Goal: Information Seeking & Learning: Learn about a topic

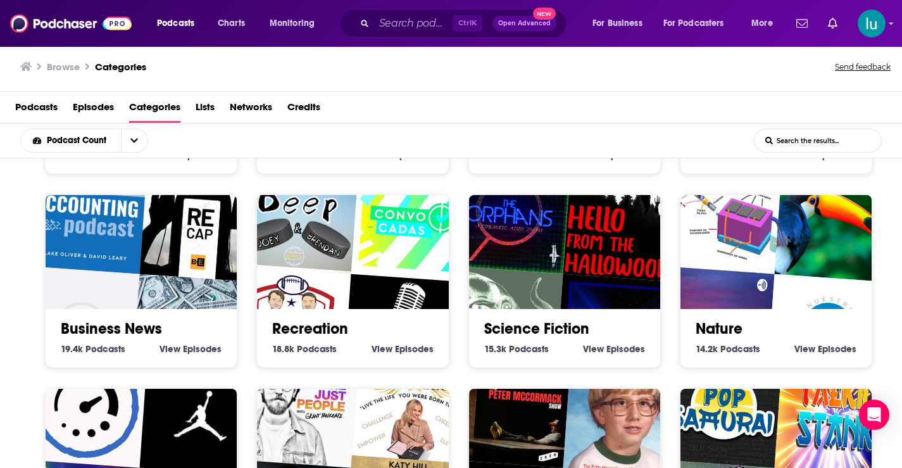
click at [51, 360] on div "Business News 19.4k Business News Podcasts View Business News Episodes" at bounding box center [141, 280] width 192 height 173
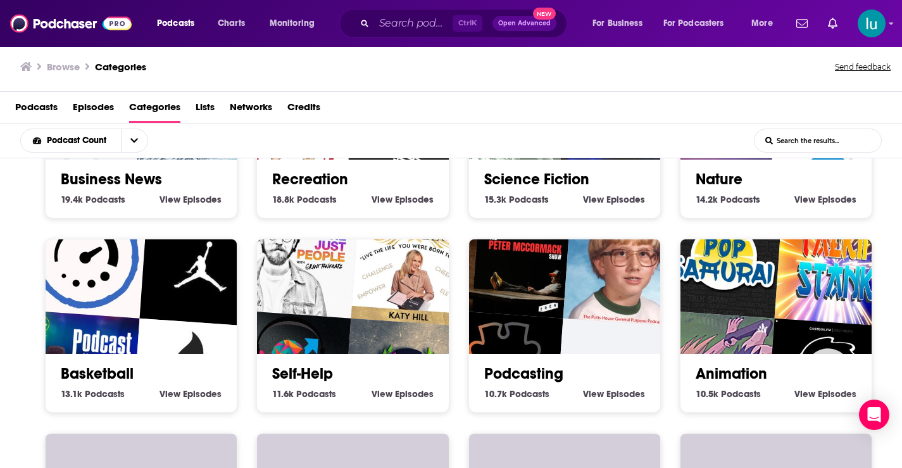
scroll to position [3063, 0]
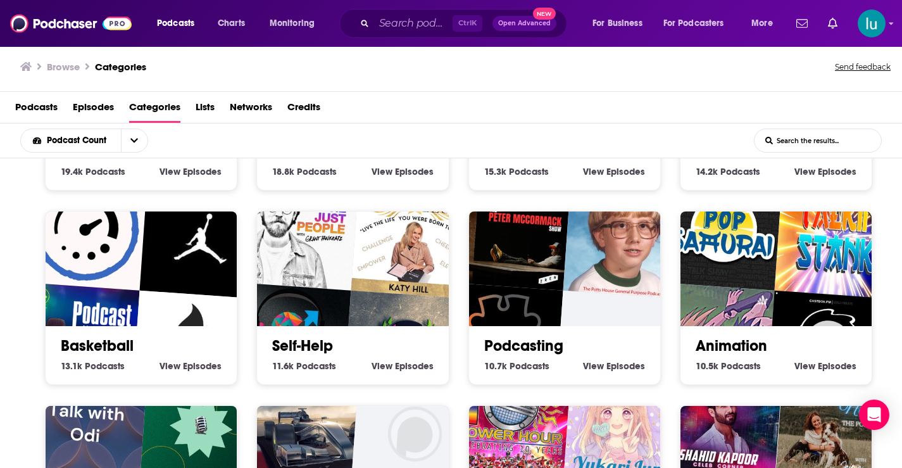
click at [335, 287] on img "We're Just People" at bounding box center [298, 229] width 123 height 123
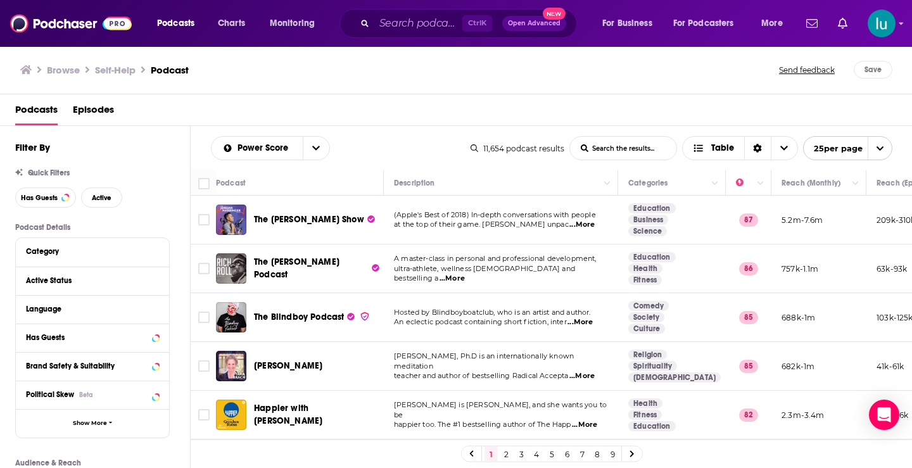
click at [597, 420] on span "...More" at bounding box center [584, 425] width 25 height 10
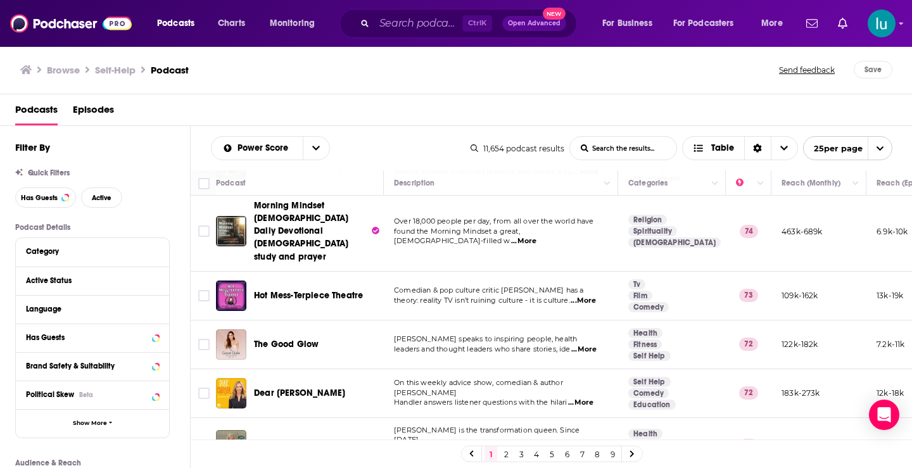
scroll to position [992, 0]
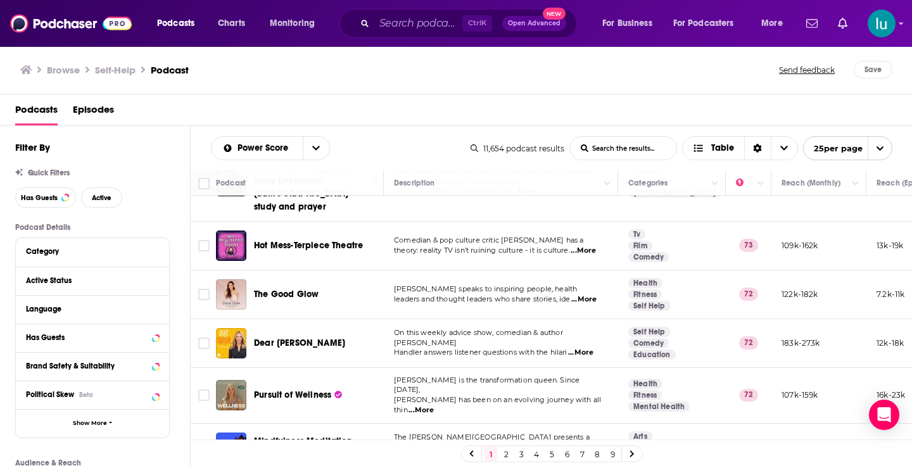
click at [636, 455] on link at bounding box center [632, 453] width 20 height 15
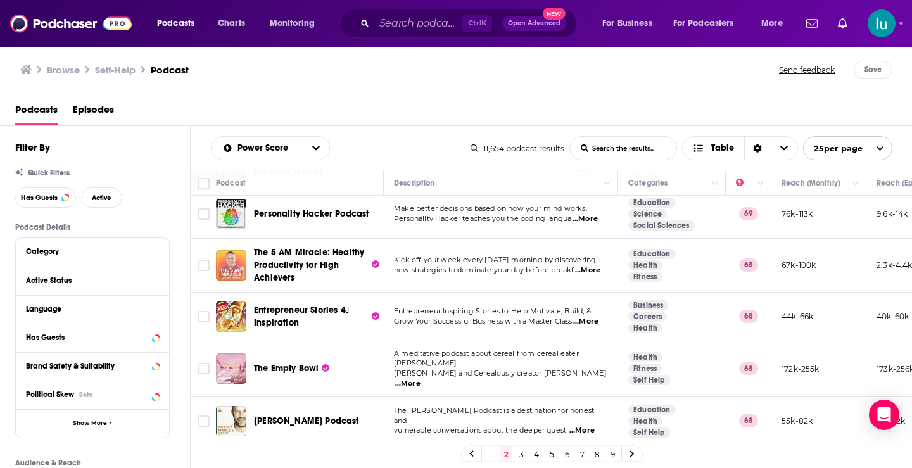
scroll to position [617, 0]
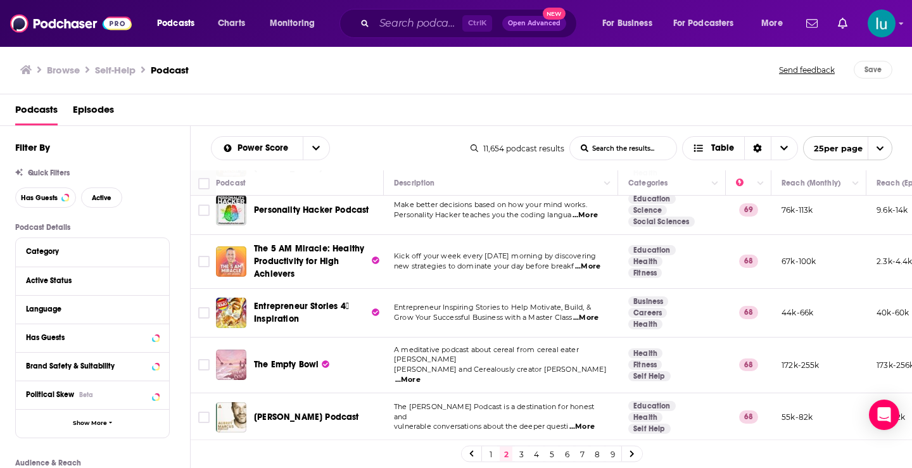
click at [589, 422] on span "...More" at bounding box center [581, 427] width 25 height 10
